Goal: Register for event/course

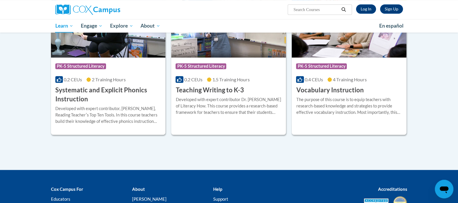
scroll to position [653, 0]
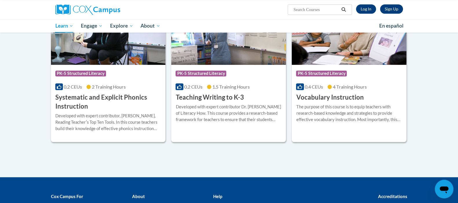
drag, startPoint x: 460, startPoint y: 31, endPoint x: 461, endPoint y: 182, distance: 151.2
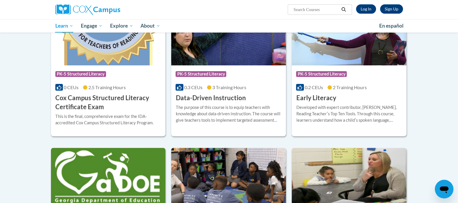
scroll to position [212, 0]
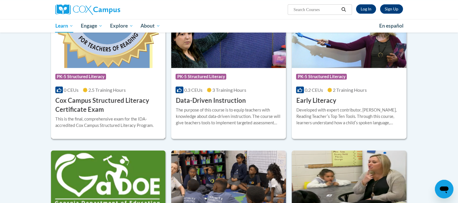
click at [144, 77] on div "Course Category: PK-5 Structured Literacy" at bounding box center [108, 77] width 106 height 13
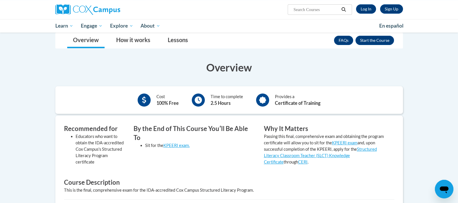
scroll to position [80, 0]
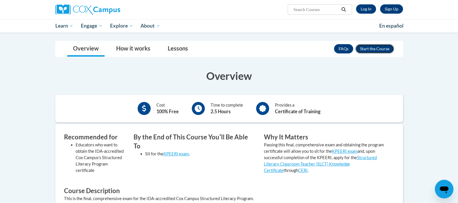
click at [377, 47] on button "Enroll" at bounding box center [375, 48] width 39 height 9
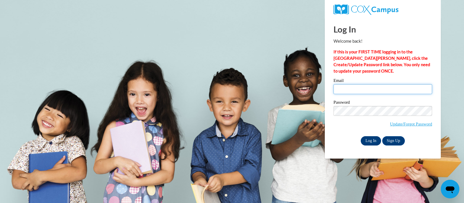
type input "[EMAIL_ADDRESS][DOMAIN_NAME]"
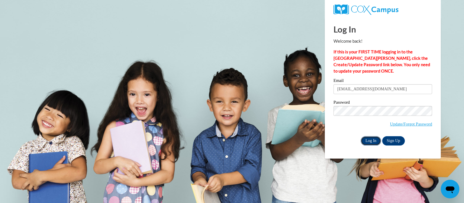
click at [371, 140] on input "Log In" at bounding box center [370, 140] width 20 height 9
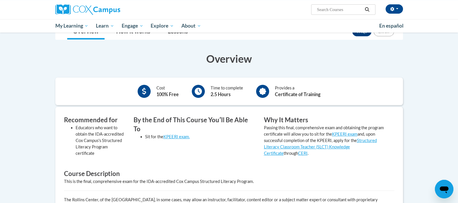
scroll to position [96, 0]
